Goal: Transaction & Acquisition: Purchase product/service

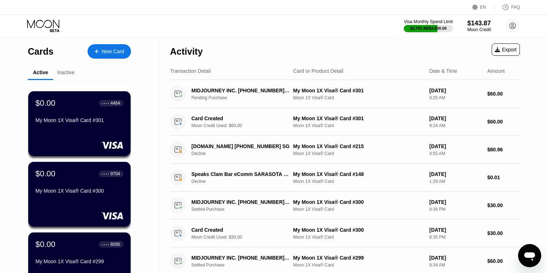
click at [112, 51] on div "New Card" at bounding box center [113, 52] width 22 height 6
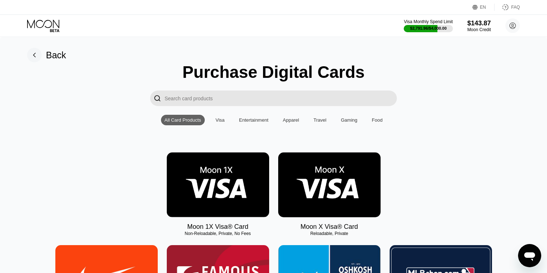
click at [231, 176] on img at bounding box center [218, 184] width 102 height 65
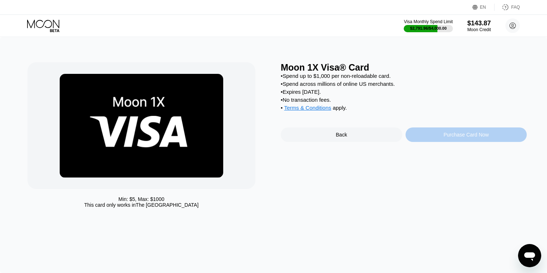
click at [418, 135] on div "Purchase Card Now" at bounding box center [467, 134] width 122 height 14
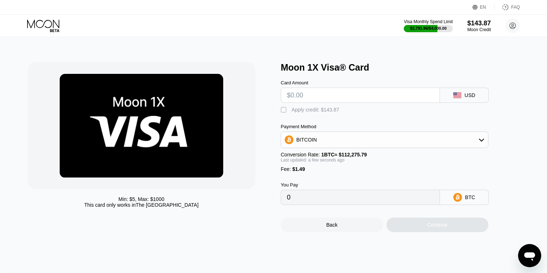
click at [326, 97] on input "text" at bounding box center [360, 95] width 147 height 14
type input "$60"
type input "0.00054767"
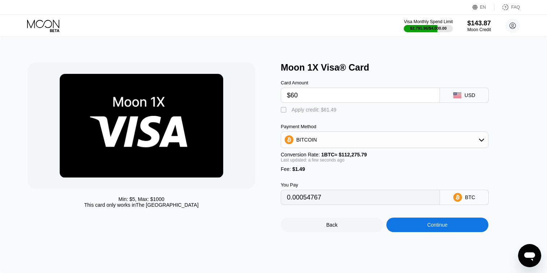
type input "$60"
click at [284, 109] on div "" at bounding box center [284, 109] width 7 height 7
type input "0"
click at [419, 227] on div "Continue" at bounding box center [438, 225] width 102 height 14
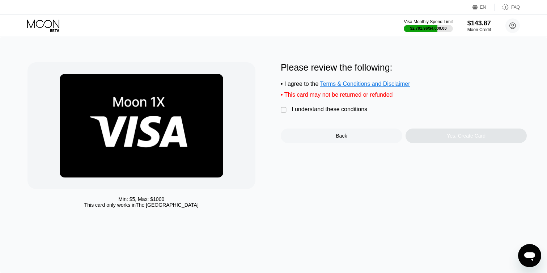
click at [304, 113] on div "I understand these conditions" at bounding box center [330, 109] width 76 height 7
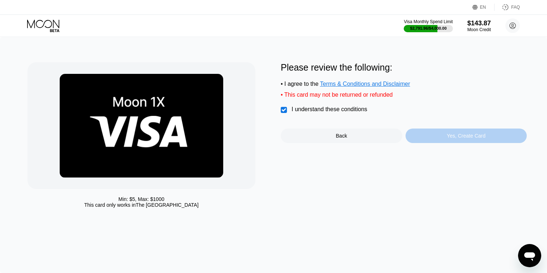
click at [417, 138] on div "Yes, Create Card" at bounding box center [467, 135] width 122 height 14
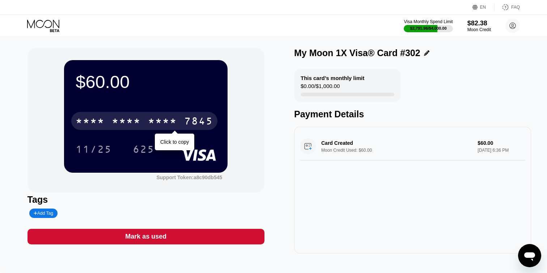
click at [204, 123] on div "7845" at bounding box center [198, 122] width 29 height 12
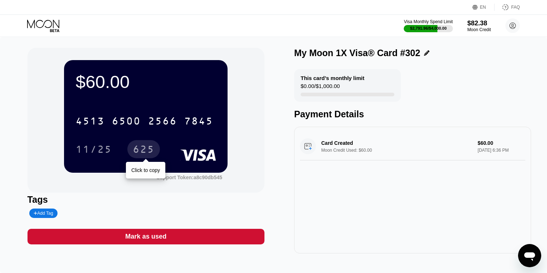
click at [143, 152] on div "625" at bounding box center [144, 150] width 22 height 12
